Goal: Contribute content: Add original content to the website for others to see

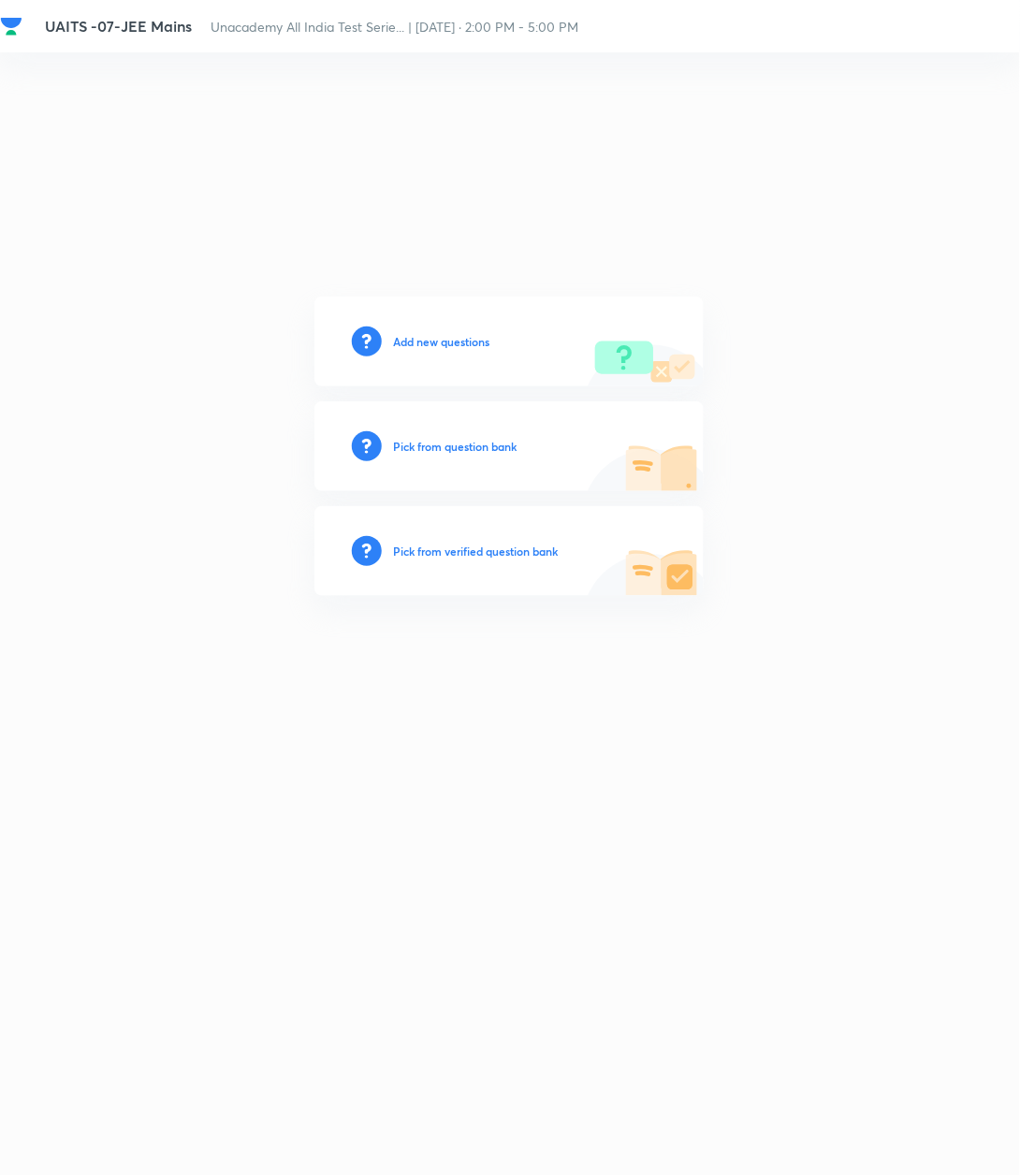
click at [432, 338] on h6 "Add new questions" at bounding box center [441, 342] width 96 height 17
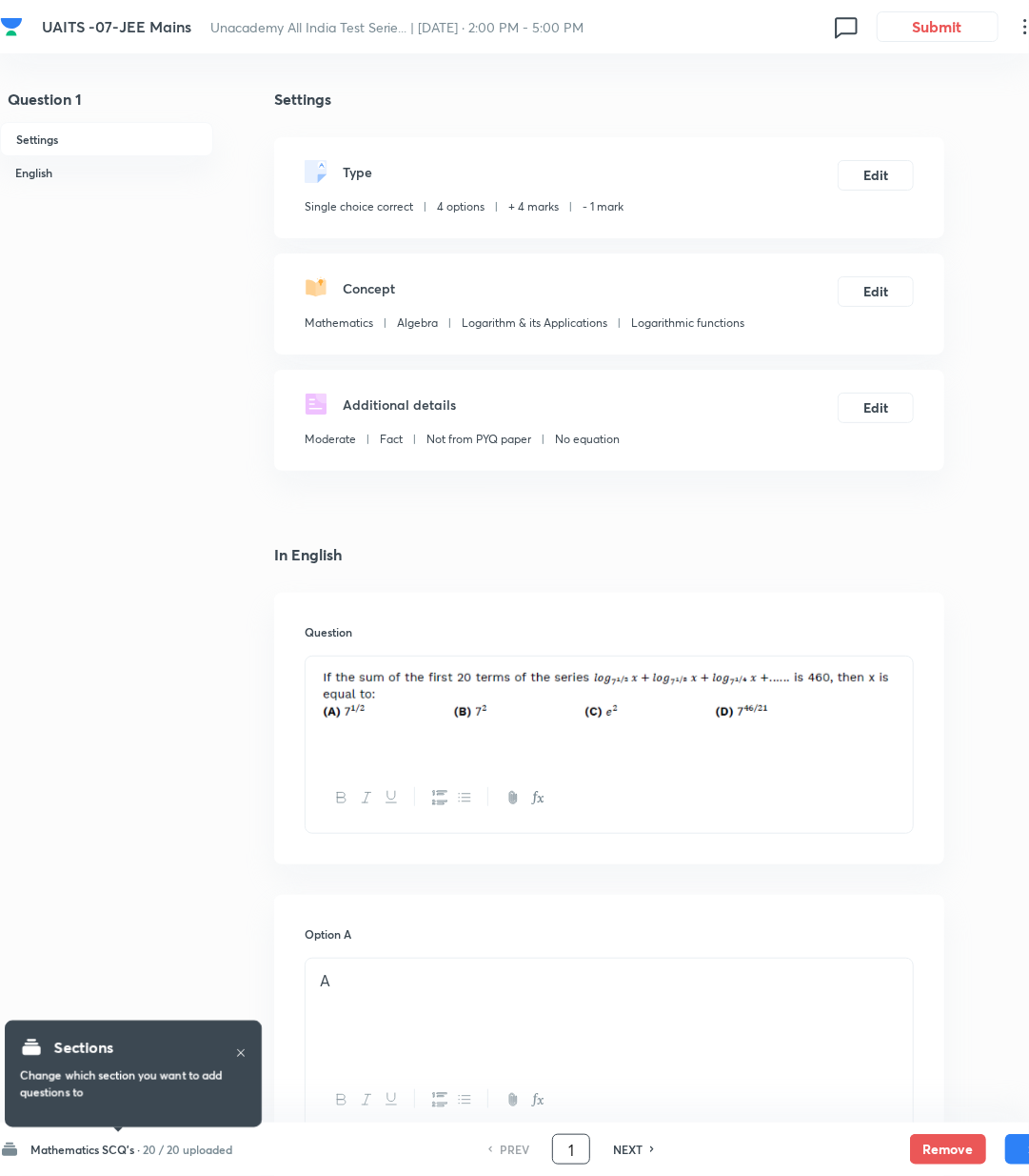
drag, startPoint x: 578, startPoint y: 1153, endPoint x: 550, endPoint y: 1156, distance: 28.2
click at [550, 1156] on div "PREV 1 ​ NEXT" at bounding box center [571, 1149] width 245 height 30
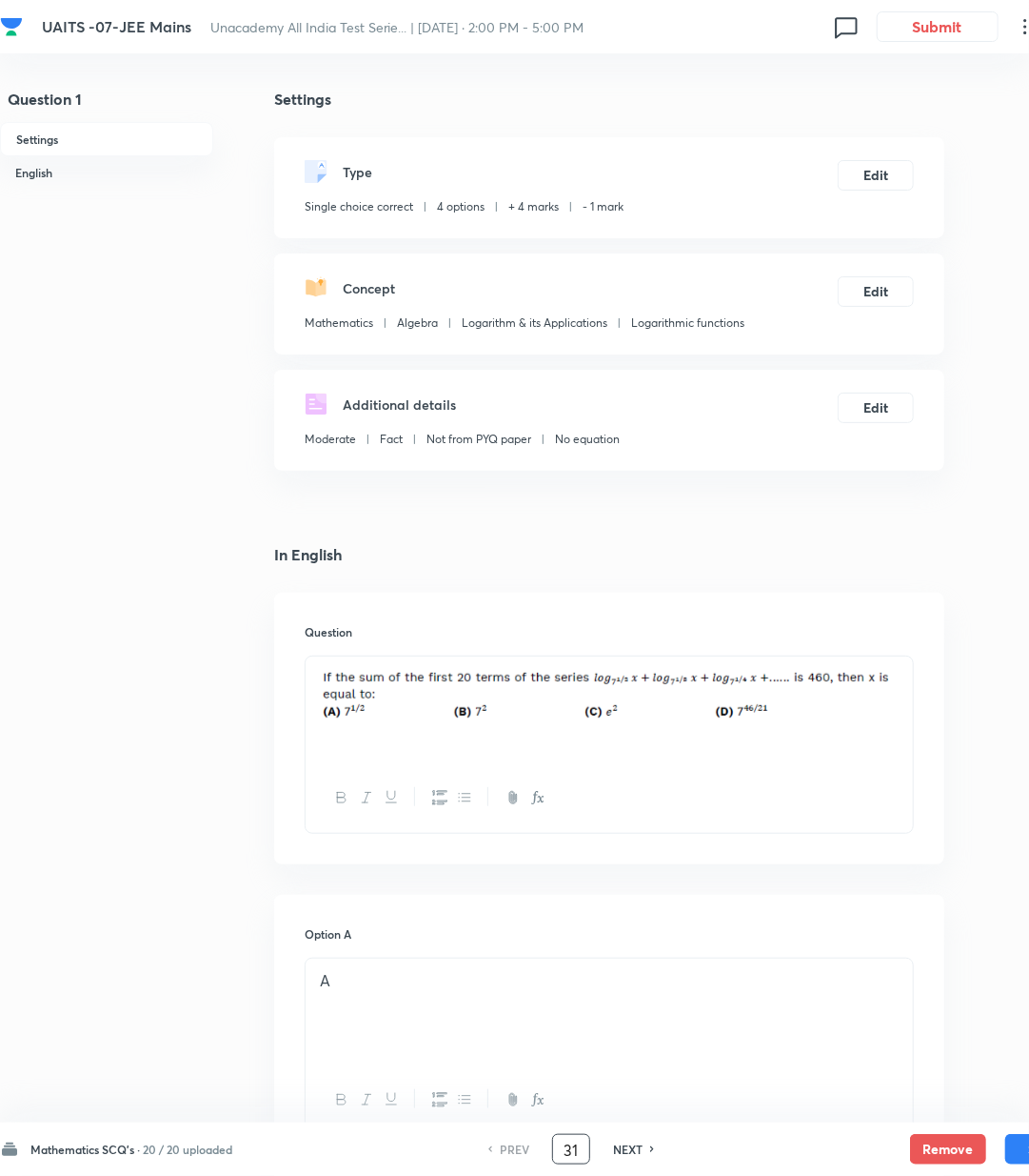
type input "31"
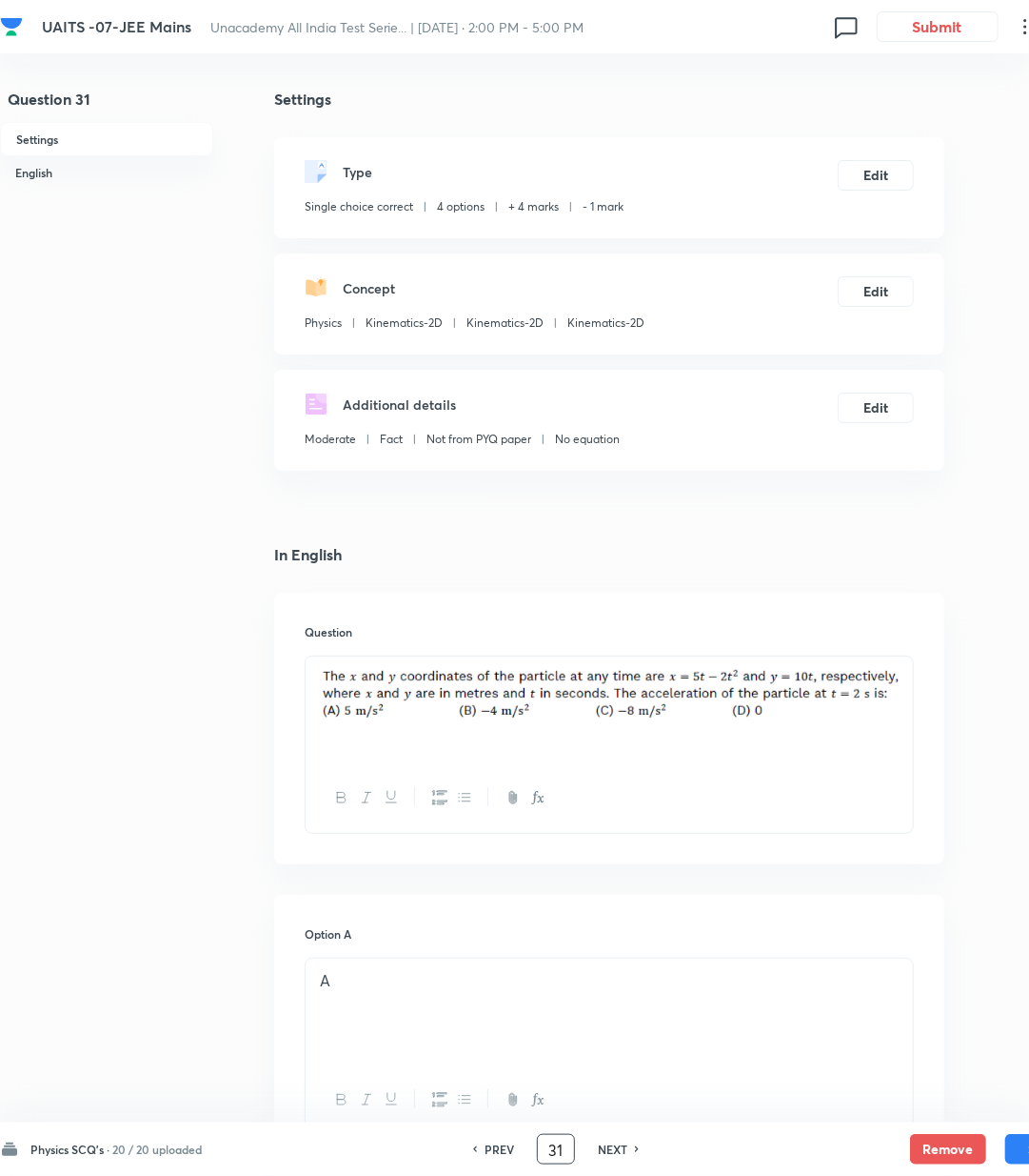
click at [505, 1145] on h6 "PREV" at bounding box center [499, 1150] width 29 height 18
checkbox input "false"
type input "30"
checkbox input "true"
click at [913, 703] on div at bounding box center [610, 744] width 610 height 178
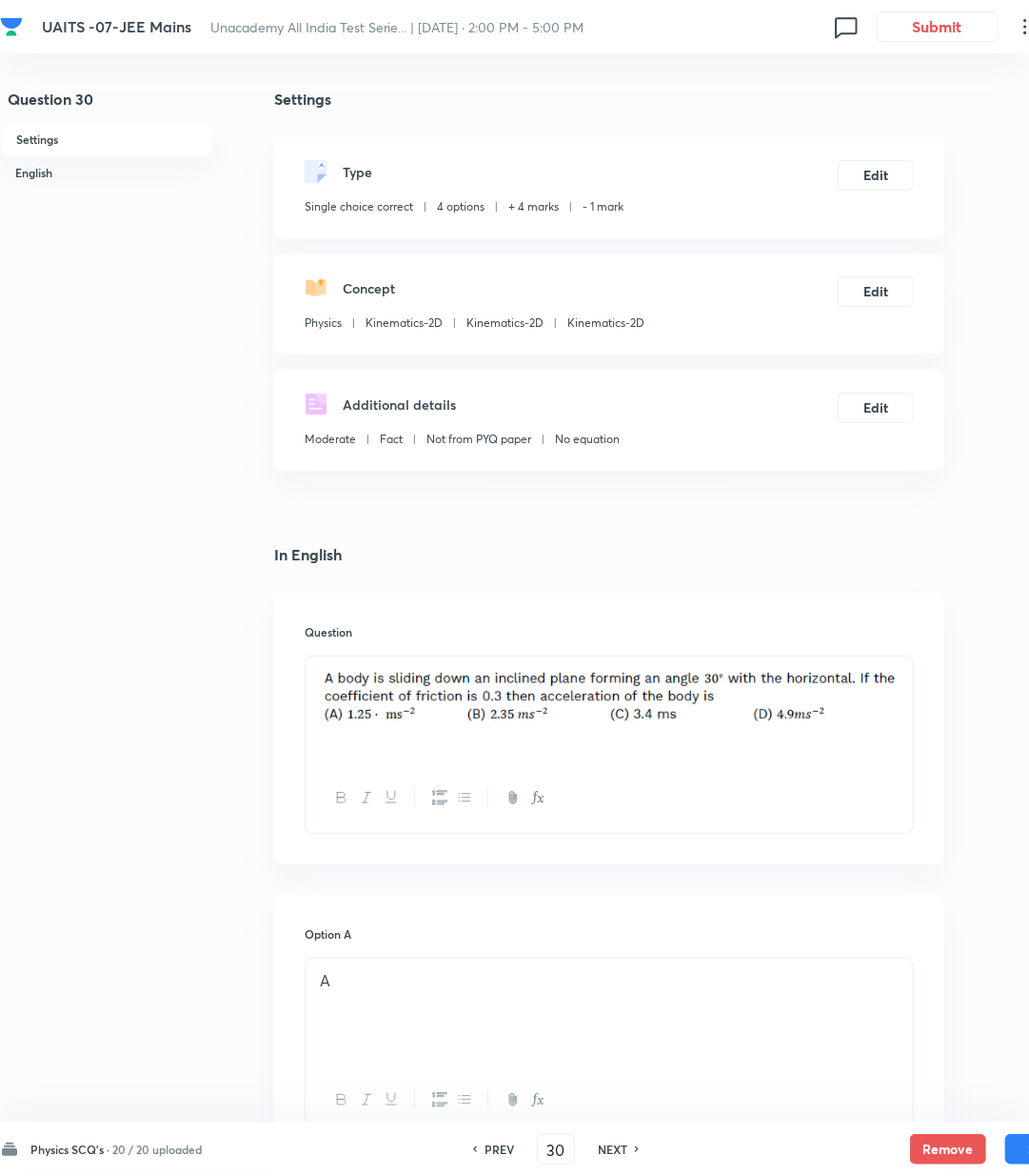
click at [903, 701] on div at bounding box center [610, 709] width 608 height 107
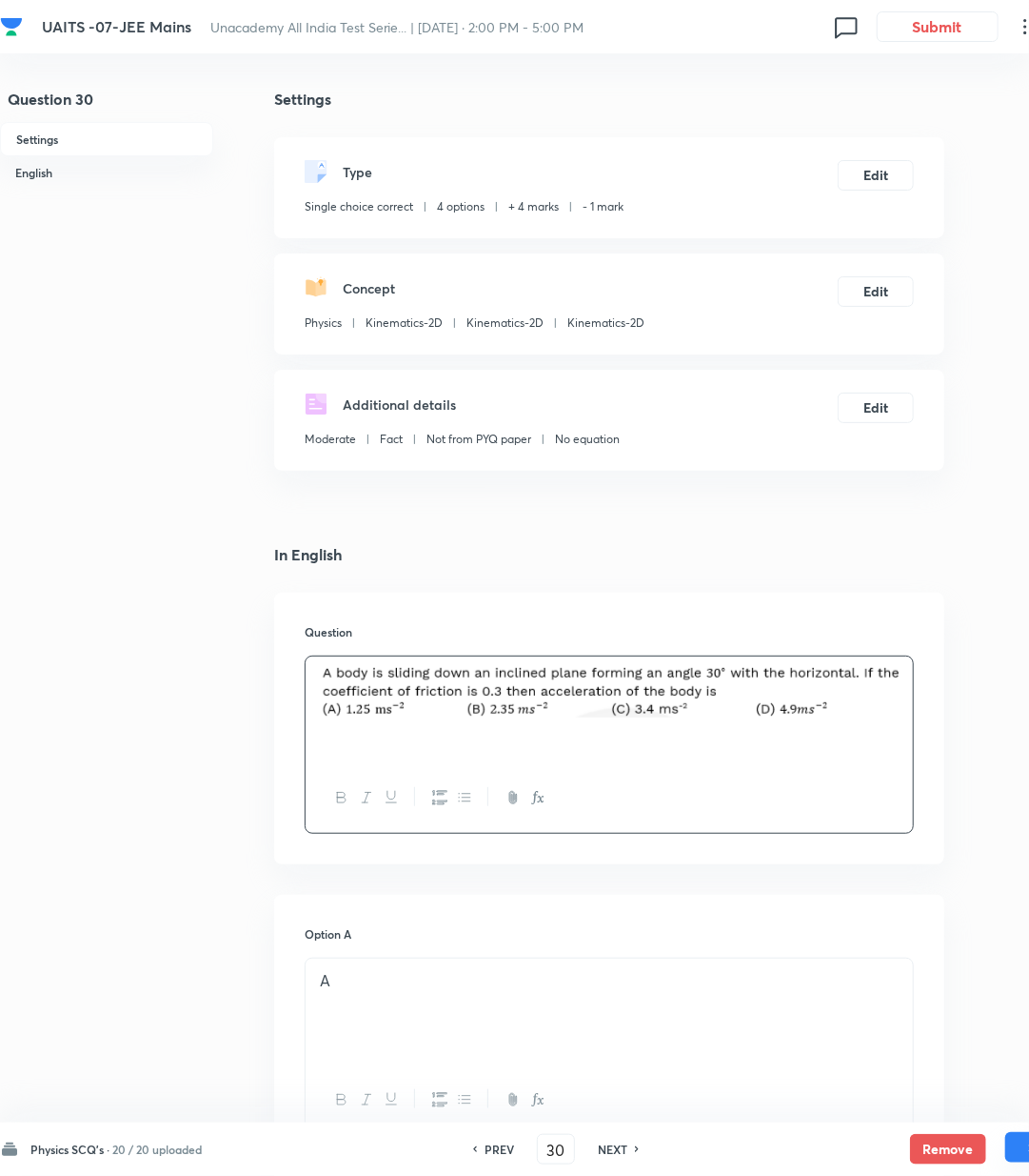
click at [1018, 1141] on button "Save" at bounding box center [1044, 1147] width 76 height 30
type input "31"
checkbox input "true"
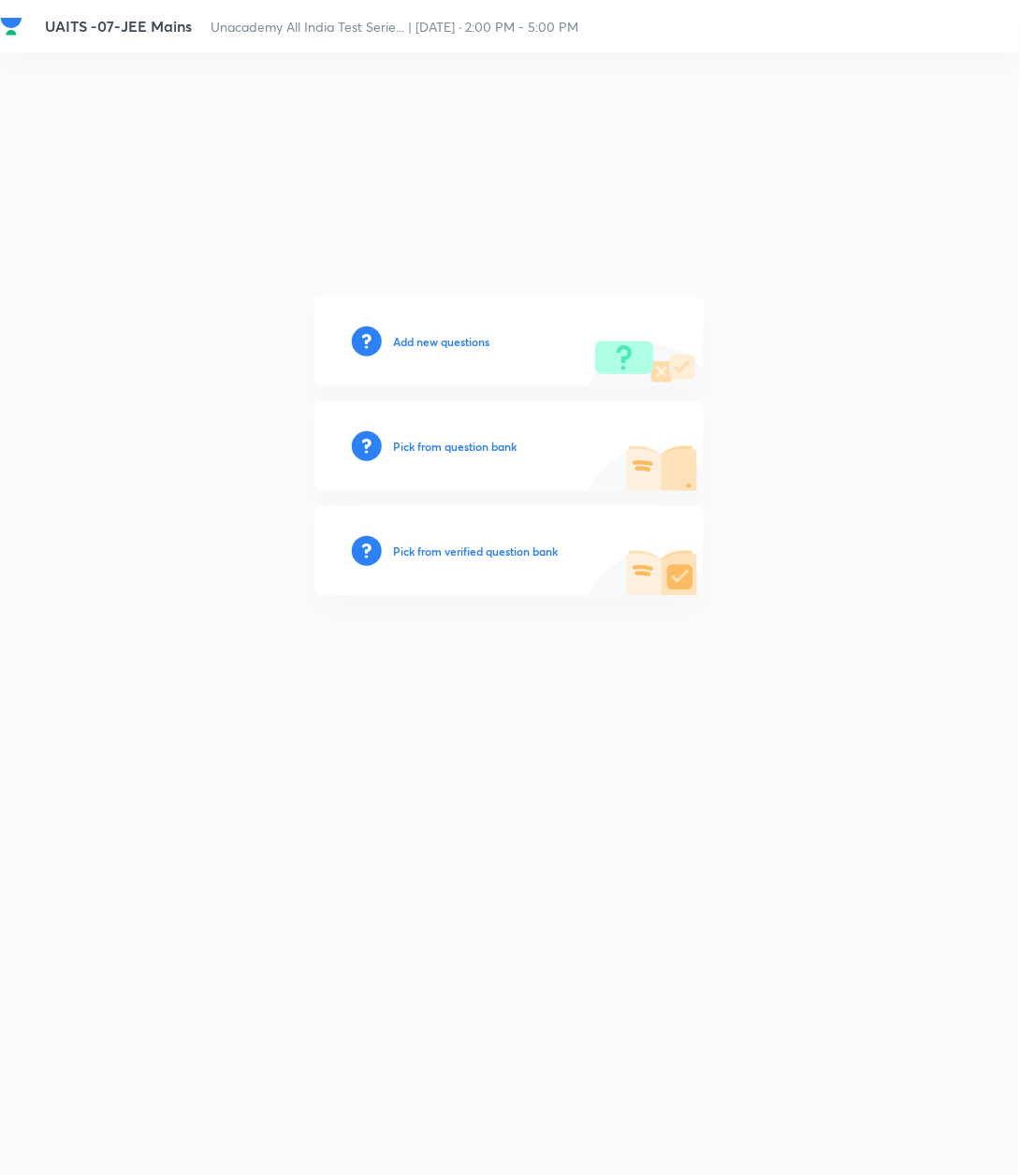
click at [457, 351] on div "Add new questions" at bounding box center [508, 342] width 389 height 90
click at [447, 342] on h6 "Add new questions" at bounding box center [441, 342] width 96 height 17
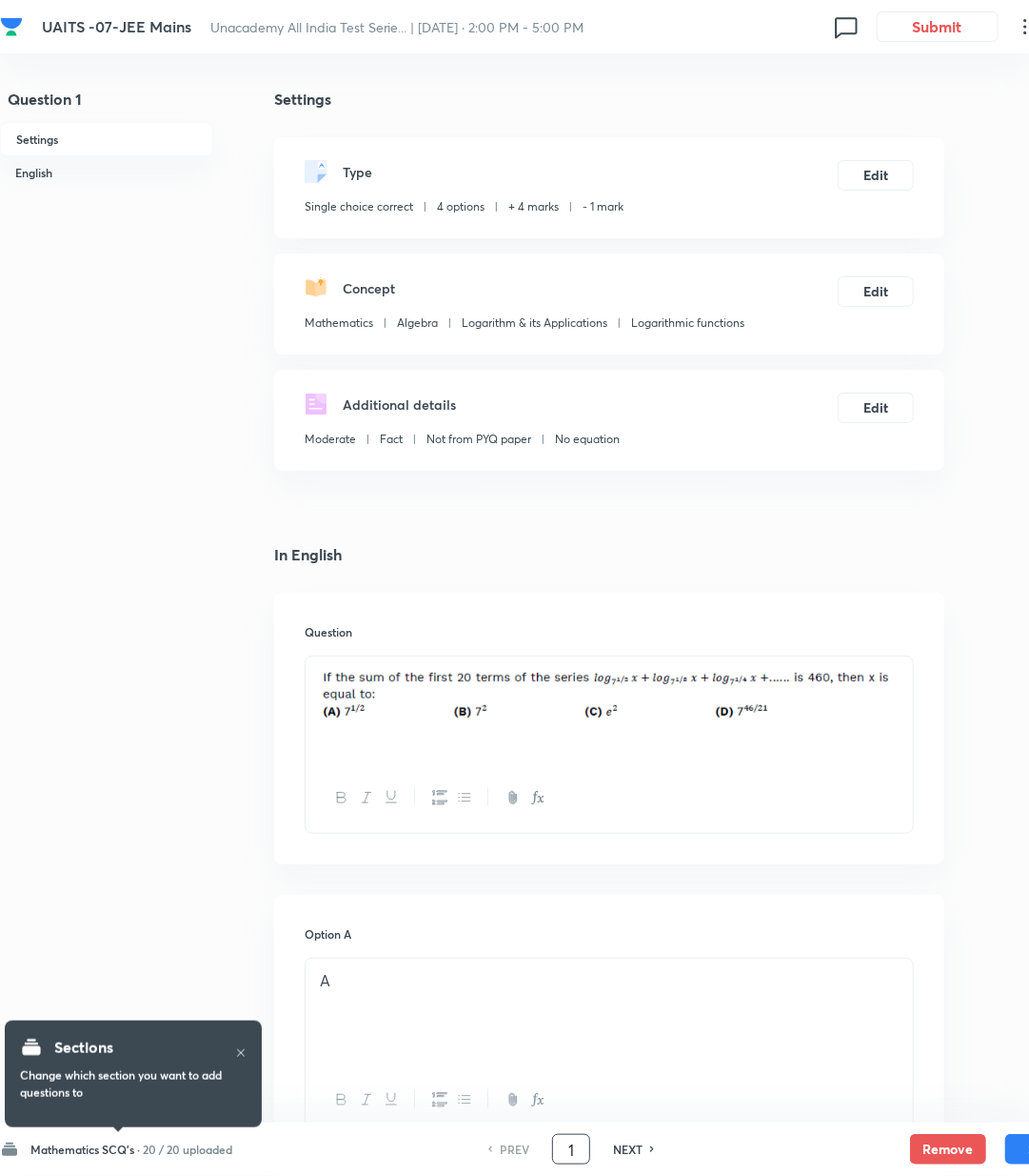
drag, startPoint x: 578, startPoint y: 1153, endPoint x: 562, endPoint y: 1155, distance: 16.1
click at [562, 1155] on input "1" at bounding box center [571, 1150] width 36 height 33
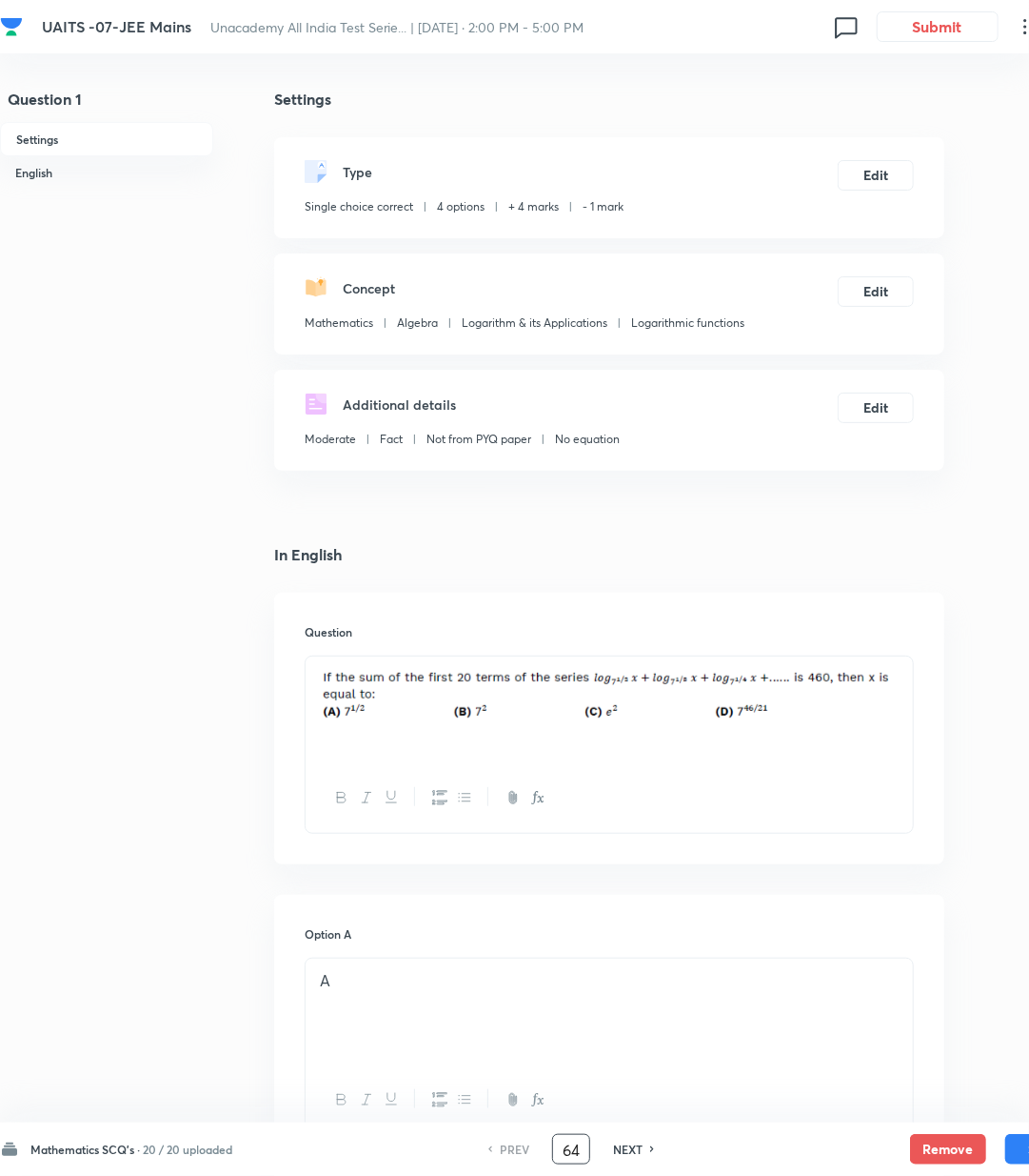
type input "64"
checkbox input "false"
checkbox input "true"
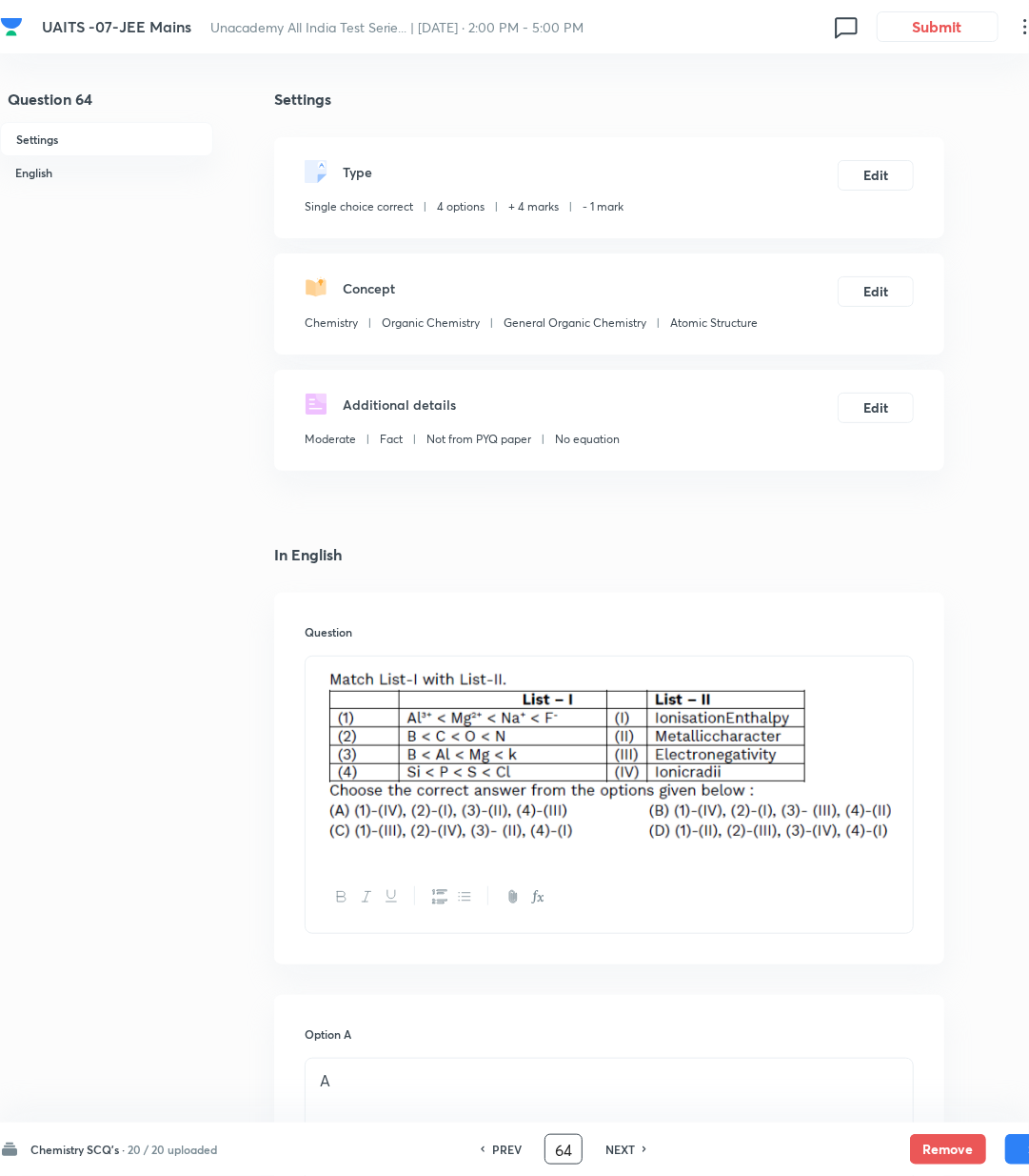
click at [823, 756] on img at bounding box center [609, 756] width 579 height 177
click at [838, 733] on img at bounding box center [609, 756] width 579 height 177
click at [314, 684] on div at bounding box center [610, 759] width 608 height 206
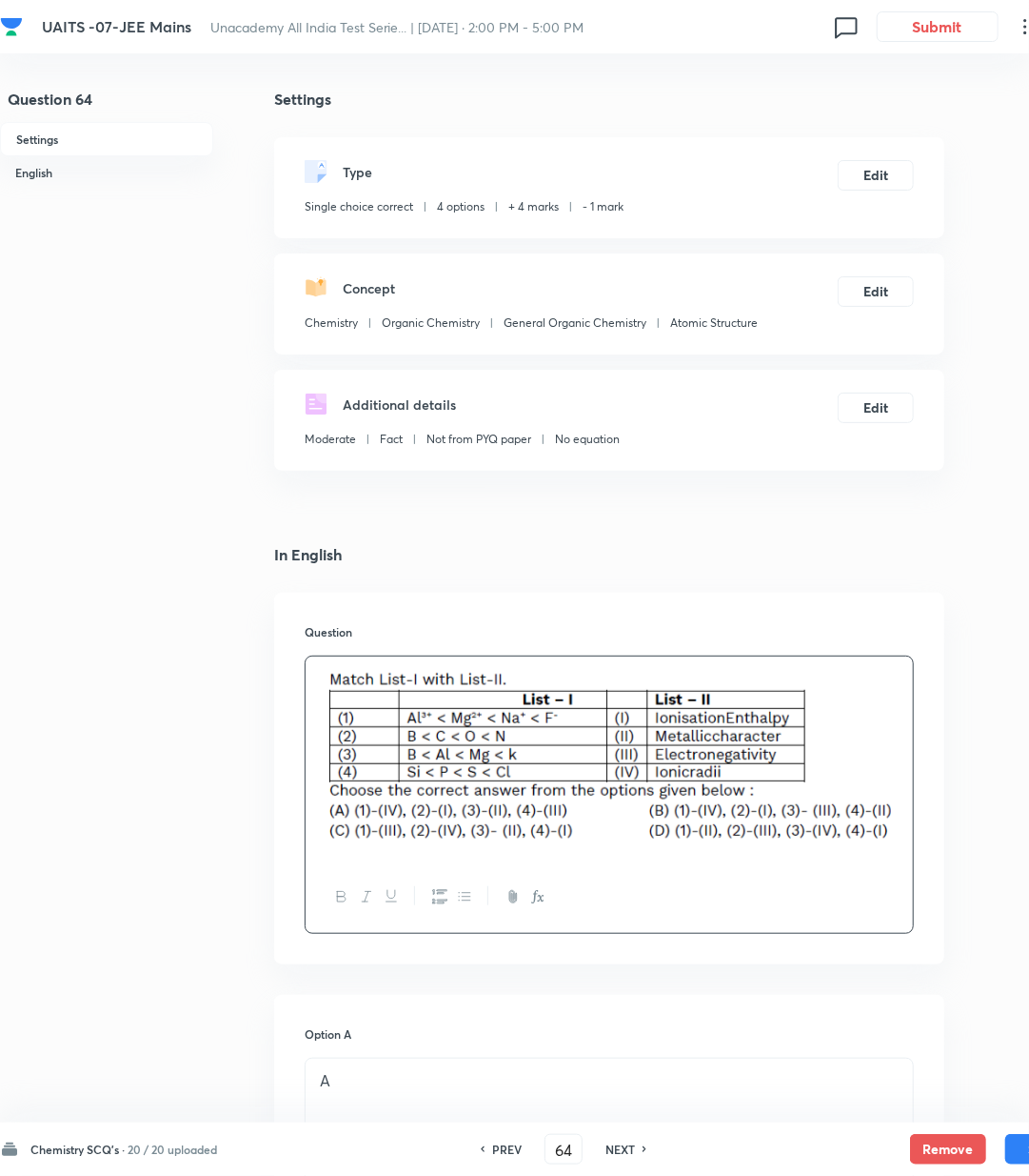
click at [909, 815] on div at bounding box center [610, 759] width 608 height 206
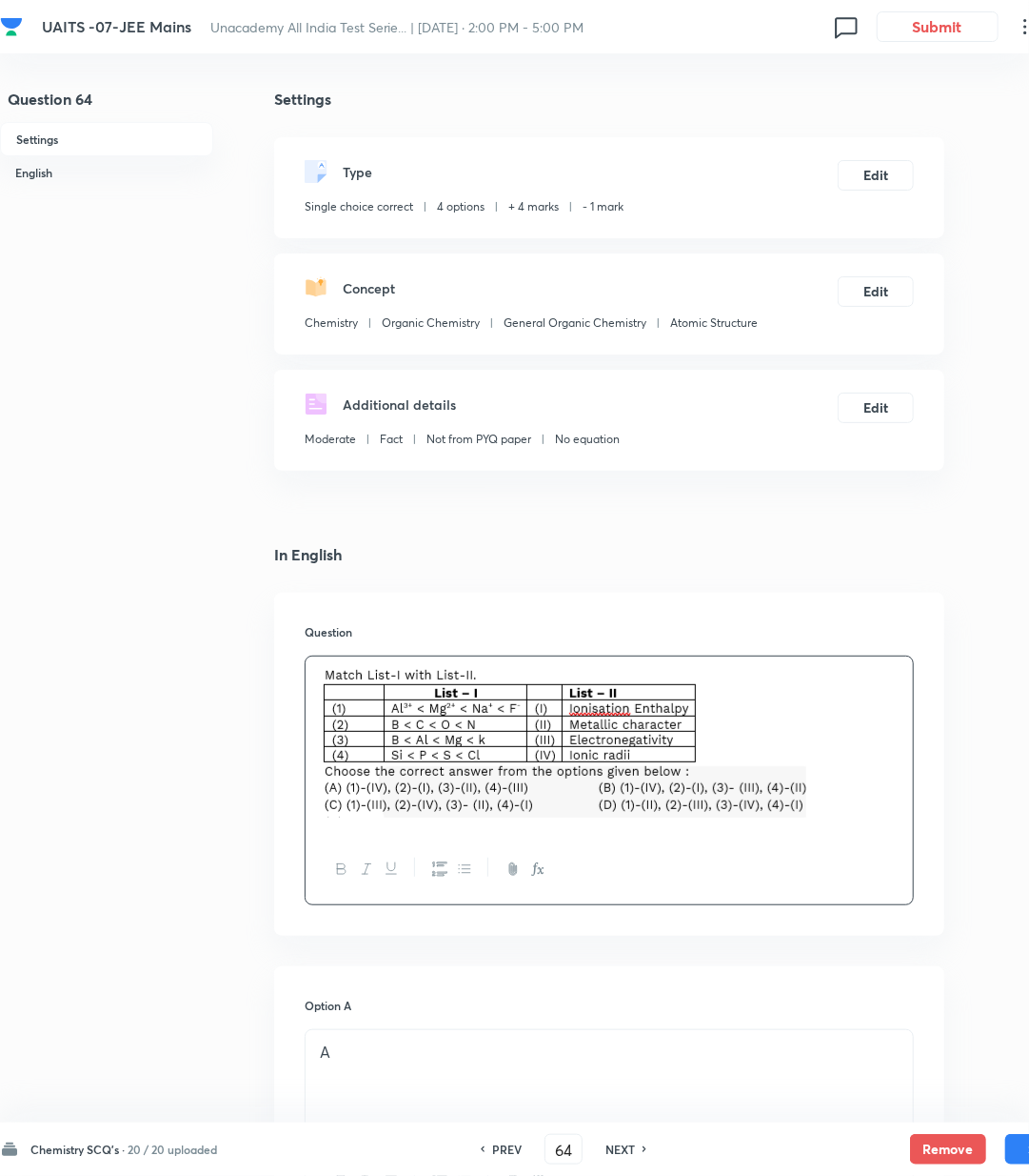
click at [870, 773] on p at bounding box center [609, 745] width 579 height 155
click at [1009, 1149] on button "Save" at bounding box center [1044, 1147] width 76 height 30
type input "65"
checkbox input "false"
checkbox input "true"
